Goal: Complete application form

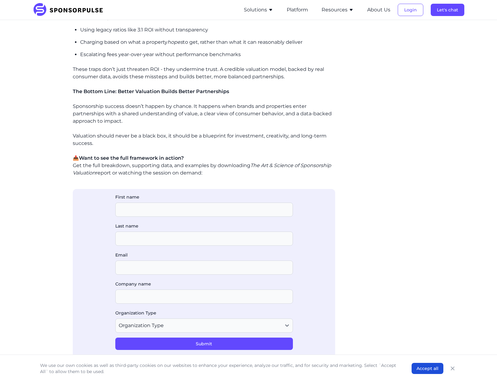
scroll to position [556, 0]
type input "[PERSON_NAME]"
type input "perlind"
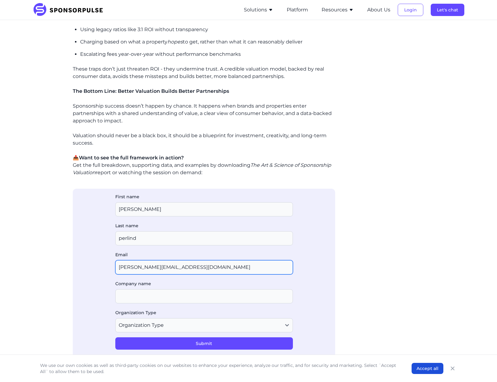
type input "[PERSON_NAME][EMAIL_ADDRESS][DOMAIN_NAME]"
type input "ses"
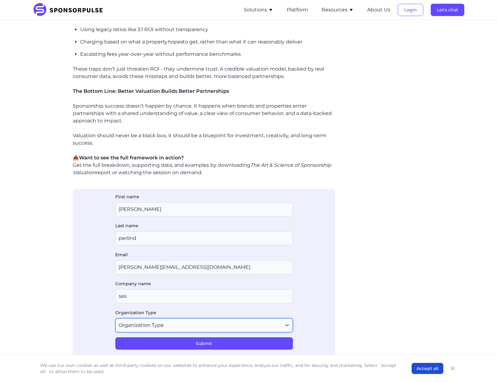
select select "Other"
click at [169, 341] on button "Submit" at bounding box center [204, 343] width 178 height 12
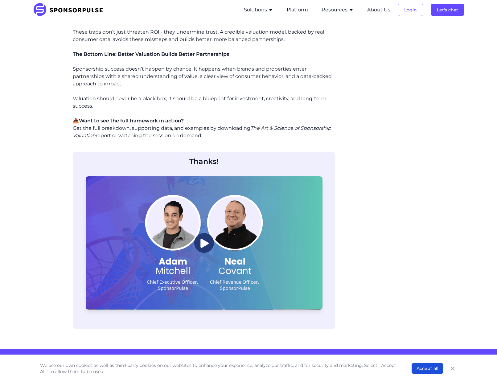
scroll to position [593, 0]
click at [286, 128] on icon "The Art & Science of Sponsorship Valuation" at bounding box center [202, 131] width 258 height 13
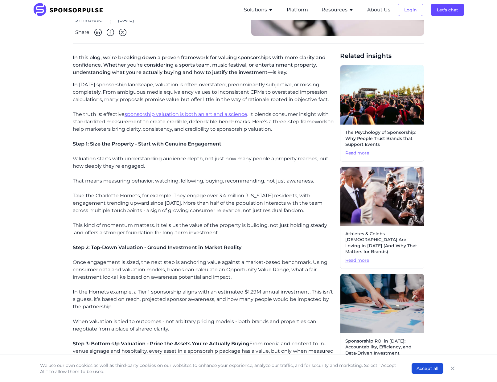
scroll to position [118, 0]
click at [356, 153] on span "Read more" at bounding box center [382, 153] width 74 height 6
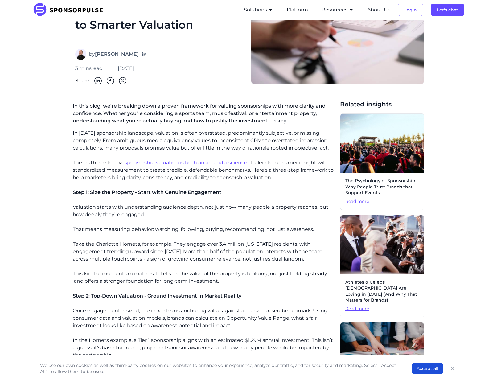
scroll to position [61, 0]
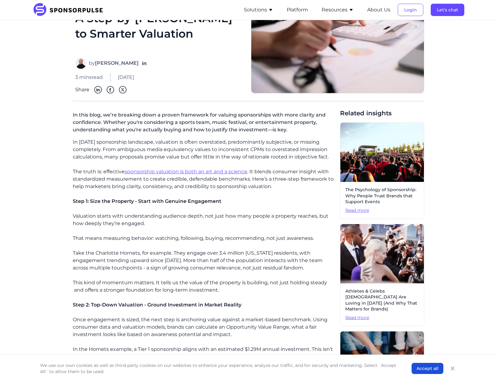
click at [146, 170] on link "sponsorship valuation is both an art and a science" at bounding box center [186, 172] width 123 height 6
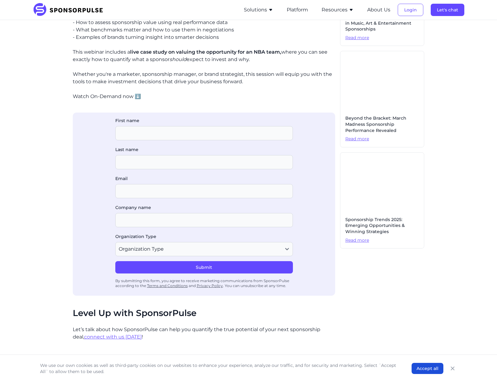
scroll to position [232, 0]
